Goal: Communication & Community: Connect with others

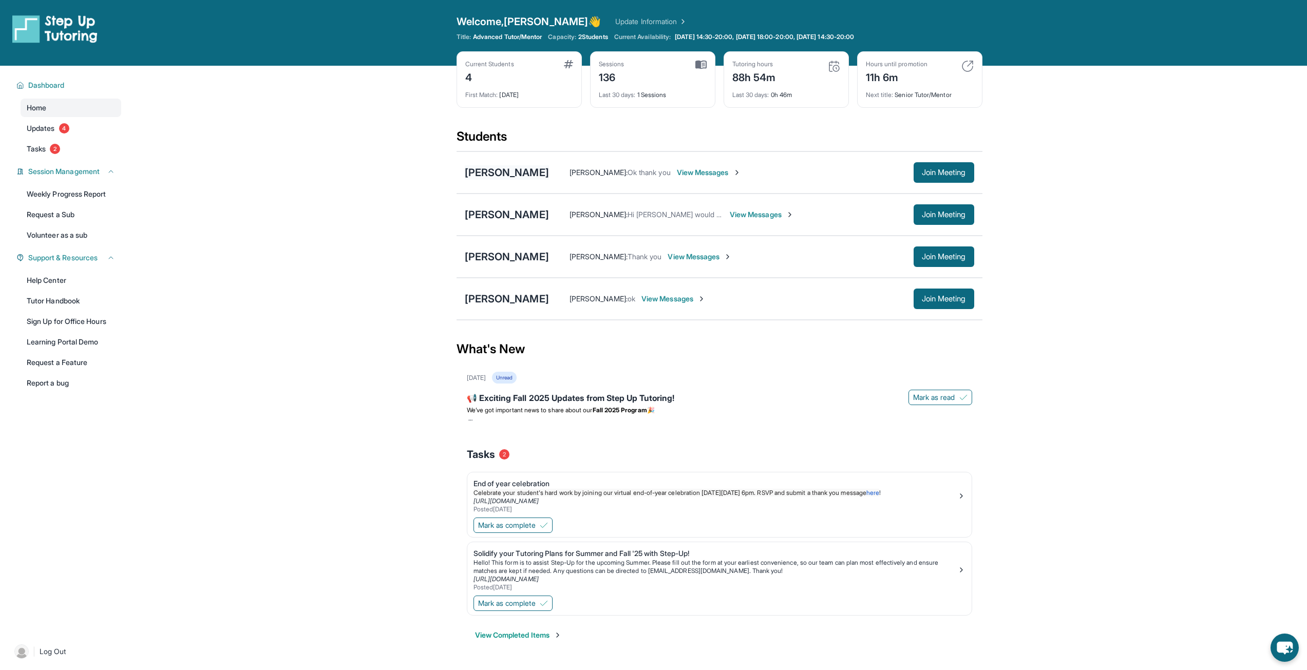
click at [489, 175] on div "[PERSON_NAME]" at bounding box center [507, 172] width 84 height 14
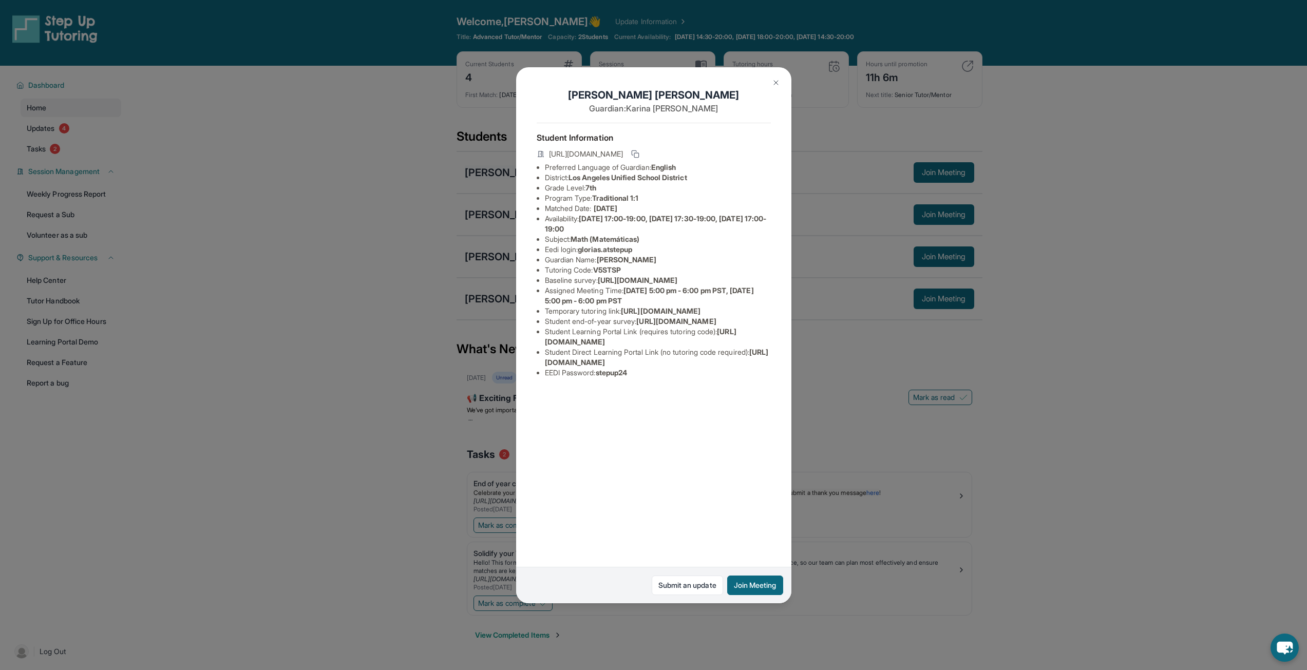
click at [489, 175] on div "[PERSON_NAME] Guardian: [PERSON_NAME] Student Information [URL][DOMAIN_NAME] Pr…" at bounding box center [653, 335] width 1307 height 670
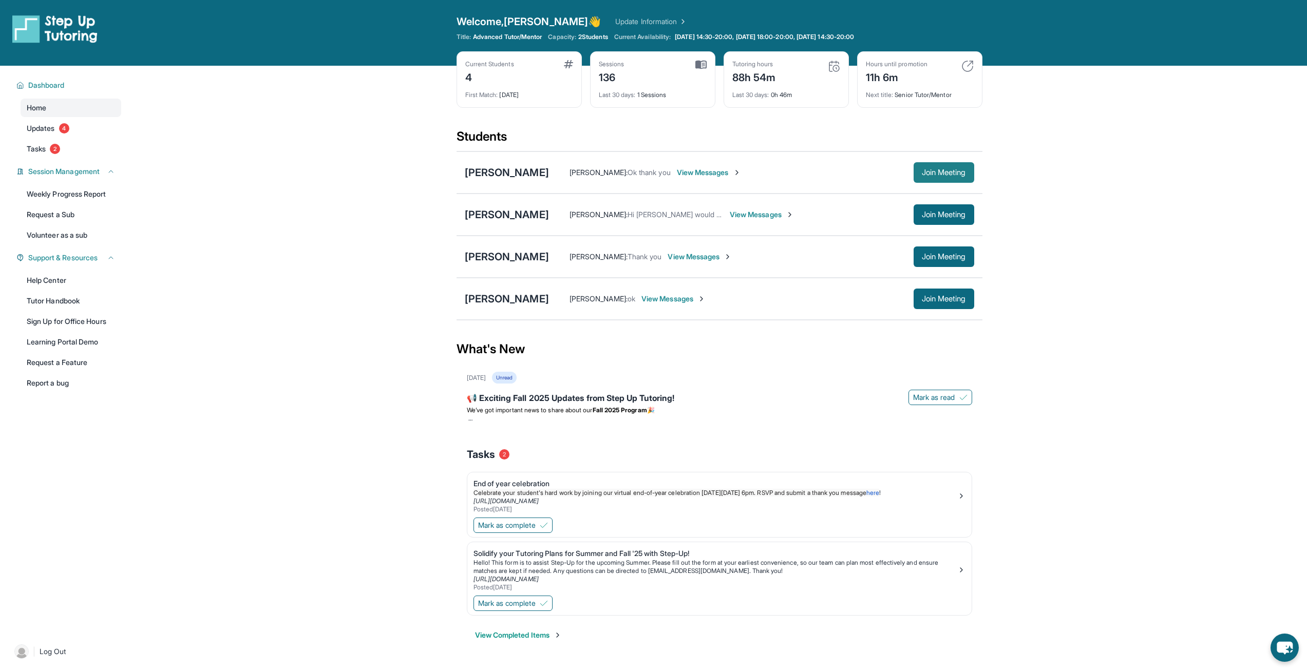
drag, startPoint x: 954, startPoint y: 172, endPoint x: 949, endPoint y: 169, distance: 5.7
click at [949, 169] on span "Join Meeting" at bounding box center [944, 172] width 44 height 6
click at [933, 300] on span "Join Meeting" at bounding box center [944, 299] width 44 height 6
click at [950, 165] on button "Join Meeting" at bounding box center [944, 172] width 61 height 21
click at [504, 169] on div "[PERSON_NAME]" at bounding box center [507, 172] width 84 height 14
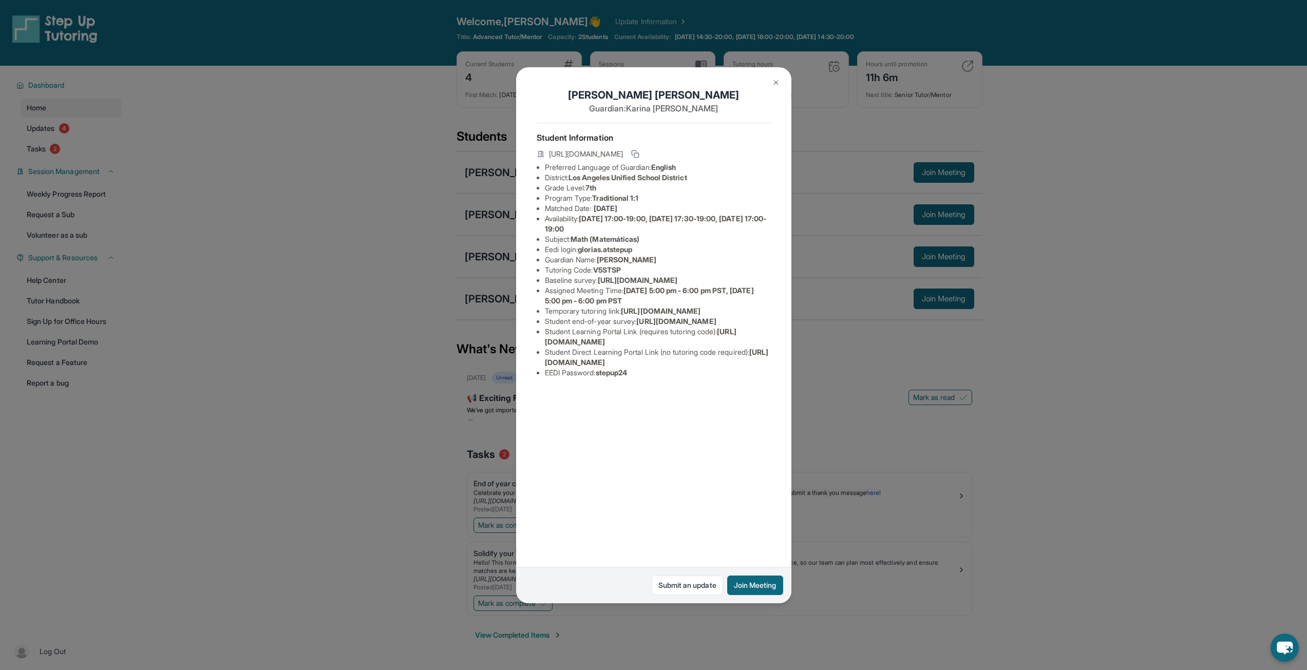
click at [777, 84] on img at bounding box center [776, 83] width 8 height 8
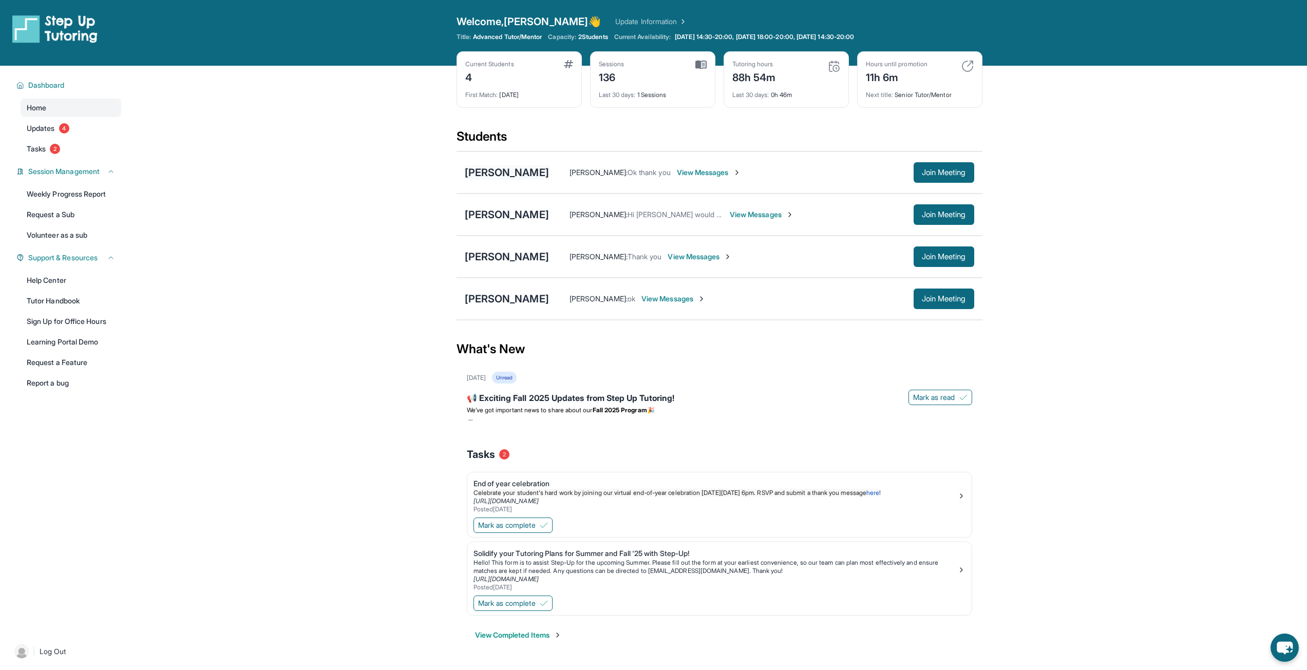
click at [474, 172] on div "[PERSON_NAME]" at bounding box center [507, 172] width 84 height 14
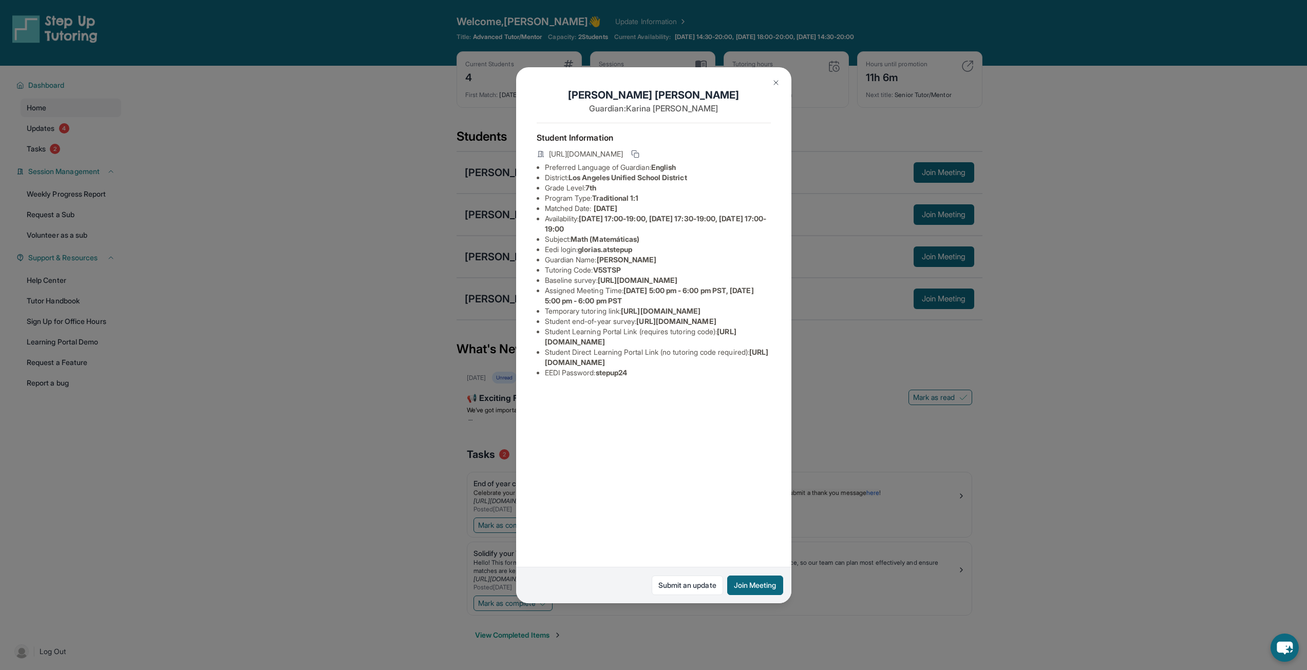
scroll to position [0, 360]
drag, startPoint x: 544, startPoint y: 290, endPoint x: 736, endPoint y: 309, distance: 193.0
click at [736, 309] on div "[PERSON_NAME] Guardian: [PERSON_NAME] Student Information [URL][DOMAIN_NAME] Pr…" at bounding box center [653, 335] width 275 height 536
copy span "[URL][DOMAIN_NAME]"
click at [776, 84] on img at bounding box center [776, 83] width 8 height 8
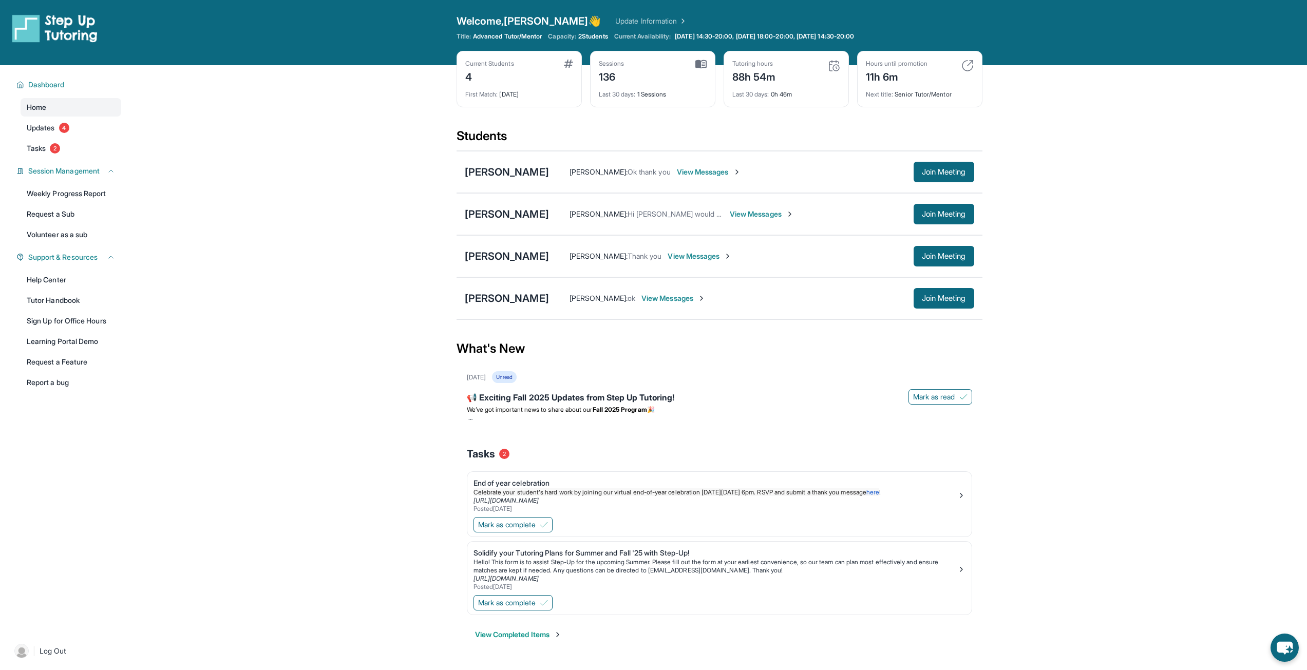
scroll to position [0, 0]
click at [495, 256] on div "[PERSON_NAME]" at bounding box center [507, 257] width 84 height 14
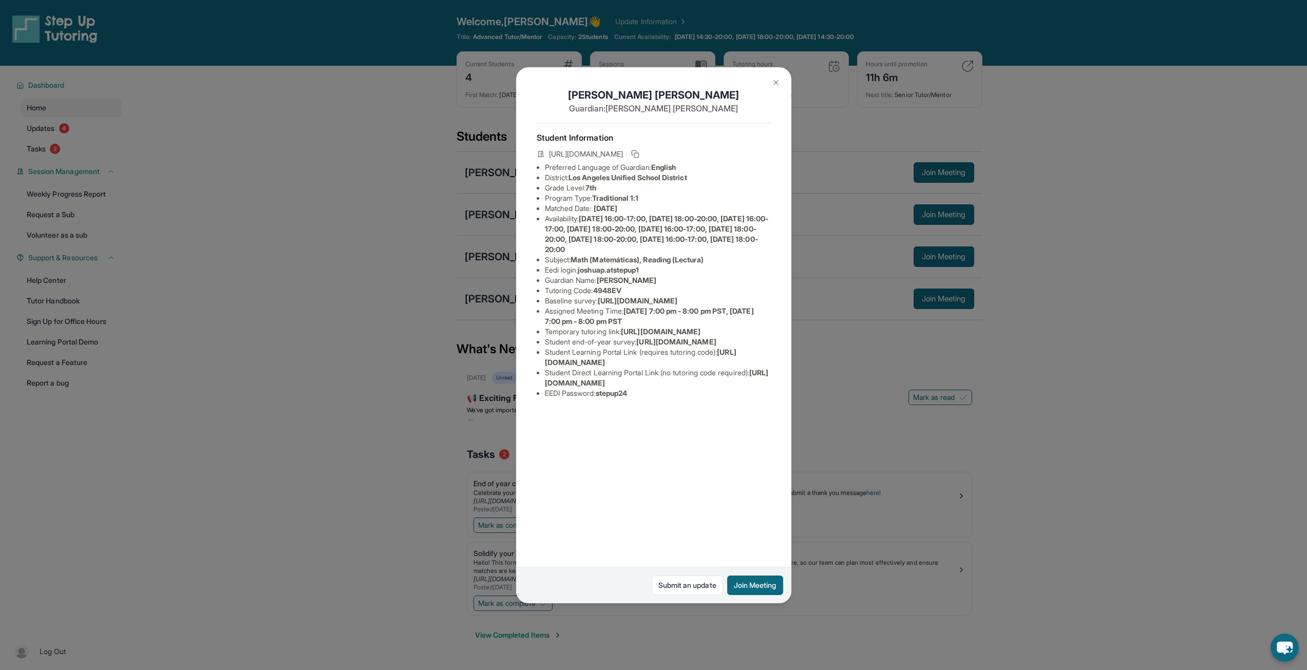
click at [772, 80] on img at bounding box center [776, 83] width 8 height 8
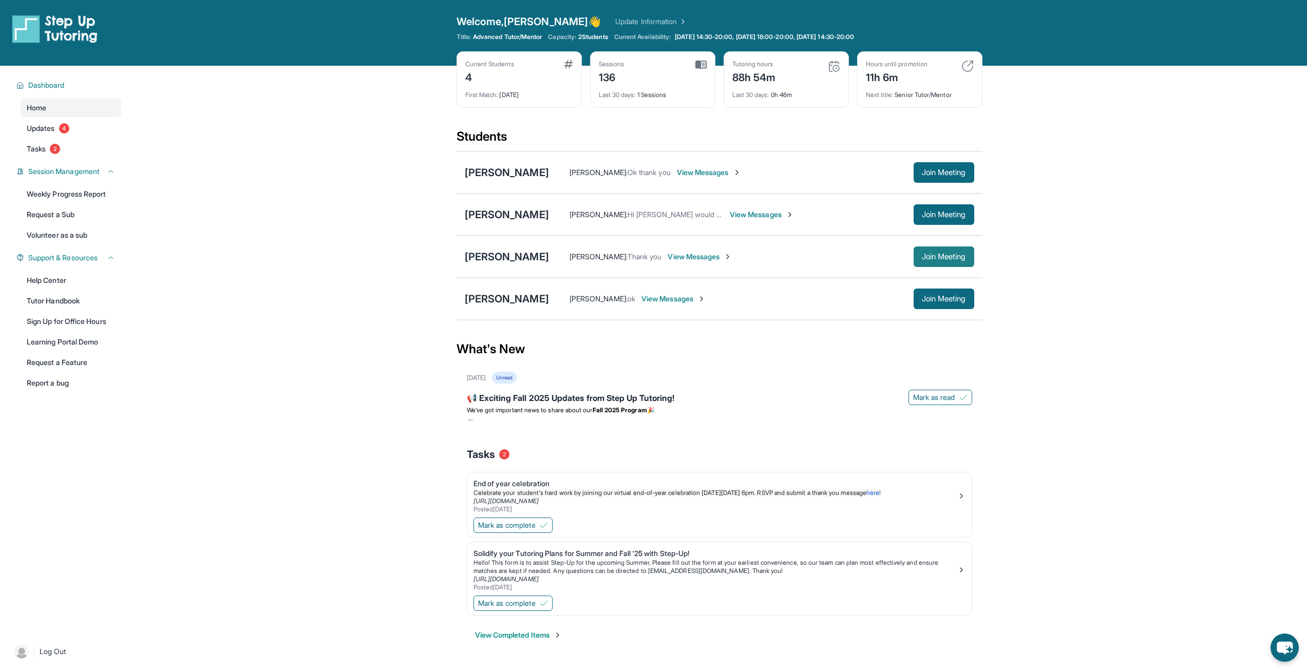
click at [947, 254] on span "Join Meeting" at bounding box center [944, 257] width 44 height 6
drag, startPoint x: 937, startPoint y: 300, endPoint x: 923, endPoint y: 298, distance: 13.5
click at [936, 300] on span "Join Meeting" at bounding box center [944, 299] width 44 height 6
click at [933, 251] on button "Join Meeting" at bounding box center [944, 257] width 61 height 21
click at [493, 260] on div "[PERSON_NAME]" at bounding box center [507, 257] width 84 height 14
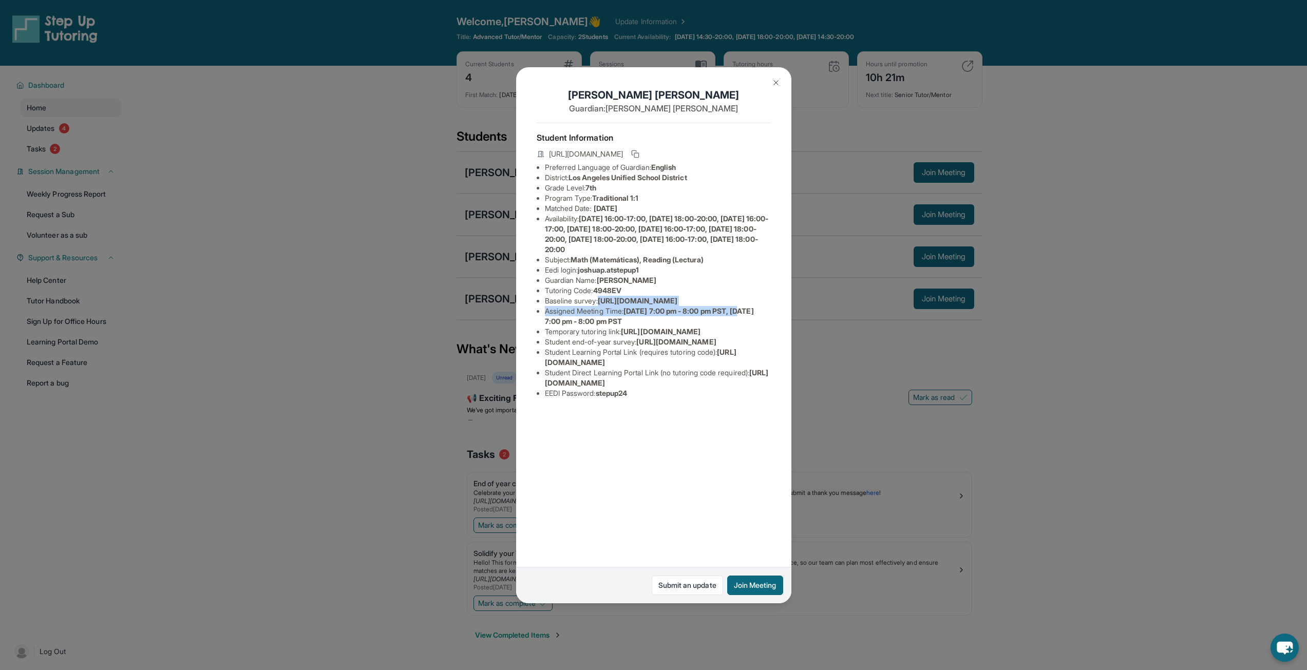
scroll to position [0, 362]
drag, startPoint x: 545, startPoint y: 312, endPoint x: 729, endPoint y: 331, distance: 184.9
click at [729, 331] on div "[PERSON_NAME] Guardian: [PERSON_NAME] Student Information [URL][DOMAIN_NAME] Pr…" at bounding box center [653, 335] width 275 height 536
copy span "[URL][DOMAIN_NAME]"
click at [780, 79] on button at bounding box center [776, 82] width 21 height 21
